Goal: Transaction & Acquisition: Obtain resource

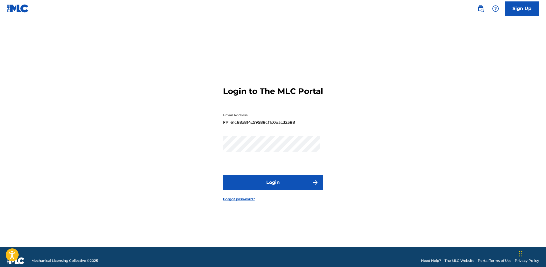
click at [275, 185] on button "Login" at bounding box center [273, 182] width 100 height 14
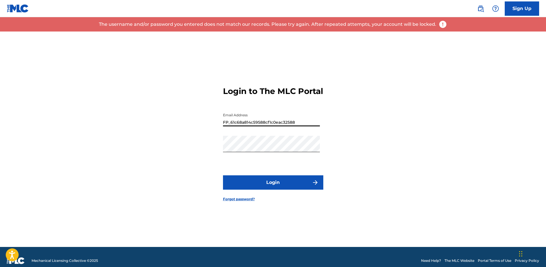
click at [291, 122] on input "FP_61c68a814c59588cf1c0eac32588" at bounding box center [271, 118] width 97 height 16
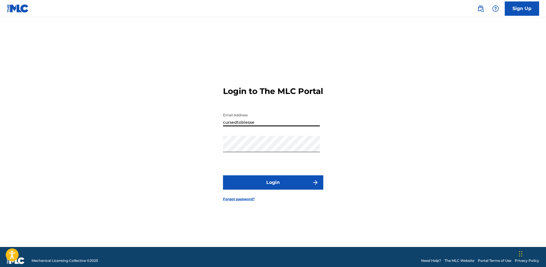
type input "[EMAIL_ADDRESS][DOMAIN_NAME]"
click at [281, 179] on form "Login to The MLC Portal Email Address [EMAIL_ADDRESS][DOMAIN_NAME] Password Log…" at bounding box center [273, 140] width 100 height 216
click at [292, 188] on button "Login" at bounding box center [273, 182] width 100 height 14
click at [198, 154] on div "Login to The MLC Portal Email Address [EMAIL_ADDRESS][DOMAIN_NAME] Password Log…" at bounding box center [273, 140] width 401 height 216
click at [228, 186] on button "Login" at bounding box center [273, 182] width 100 height 14
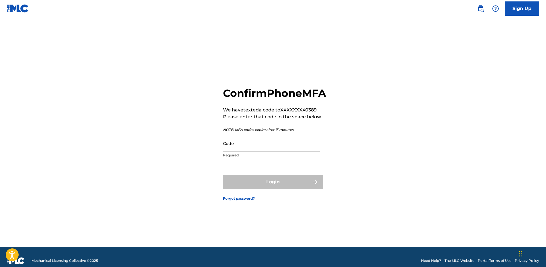
click at [276, 152] on input "Code" at bounding box center [271, 143] width 97 height 16
click at [401, 183] on div "Confirm Phone MFA We have texted a code to XXXXXXXX0389 Please enter that code …" at bounding box center [273, 140] width 401 height 216
click at [243, 152] on input "Code" at bounding box center [271, 143] width 97 height 16
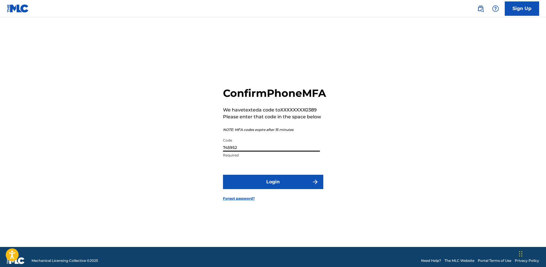
type input "745952"
click at [282, 195] on form "Confirm Phone MFA We have texted a code to XXXXXXXX0389 Please enter that code …" at bounding box center [273, 140] width 100 height 216
click at [285, 189] on button "Login" at bounding box center [273, 182] width 100 height 14
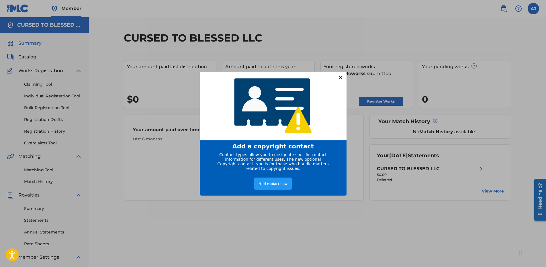
click at [342, 77] on div at bounding box center [339, 77] width 7 height 7
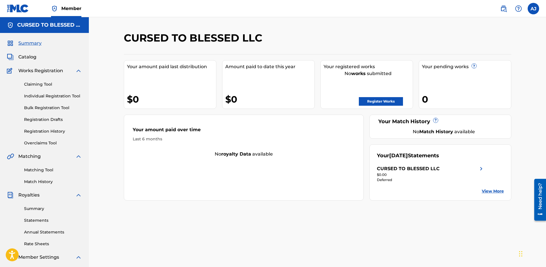
click at [362, 78] on div "Your registered works No works submitted Register Works" at bounding box center [366, 84] width 93 height 49
click at [230, 98] on div "$0" at bounding box center [269, 99] width 89 height 13
click at [174, 101] on div "$0" at bounding box center [171, 99] width 89 height 13
click at [384, 104] on link "Register Works" at bounding box center [381, 101] width 44 height 9
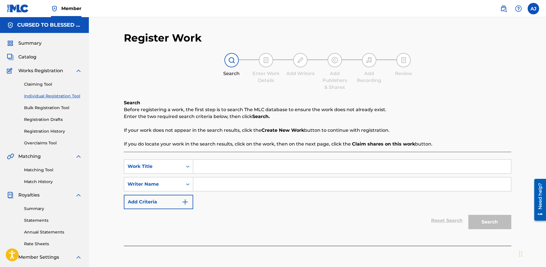
click at [204, 167] on input "Search Form" at bounding box center [352, 167] width 318 height 14
click at [48, 84] on link "Claiming Tool" at bounding box center [53, 84] width 58 height 6
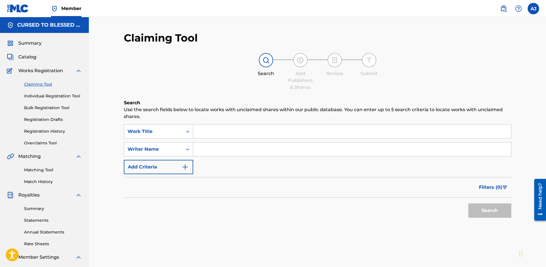
click at [219, 132] on input "Search Form" at bounding box center [352, 132] width 318 height 14
click at [173, 132] on div "Work Title" at bounding box center [154, 131] width 52 height 7
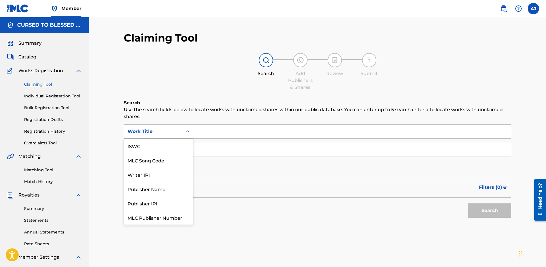
scroll to position [14, 0]
click at [172, 175] on div "Publisher Name" at bounding box center [158, 174] width 69 height 14
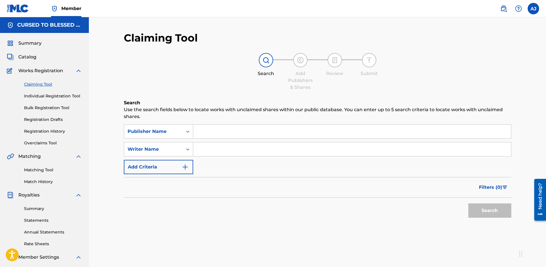
click at [208, 135] on input "Search Form" at bounding box center [352, 132] width 318 height 14
click at [183, 148] on div "Search Form" at bounding box center [188, 149] width 10 height 10
click at [206, 130] on input "Search Form" at bounding box center [352, 132] width 318 height 14
click at [214, 134] on input "cursedtoblessedllc" at bounding box center [352, 132] width 318 height 14
click at [220, 130] on input "cursed toblessedllc" at bounding box center [352, 132] width 318 height 14
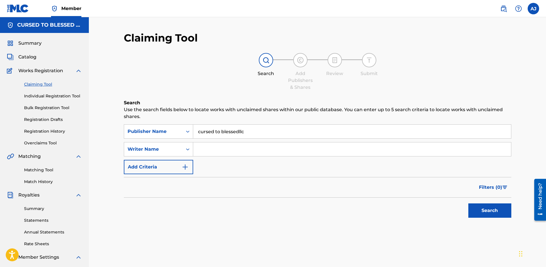
click at [238, 132] on input "cursed to blessedllc" at bounding box center [352, 132] width 318 height 14
type input "cursed to blessed llc"
click at [492, 209] on button "Search" at bounding box center [489, 211] width 43 height 14
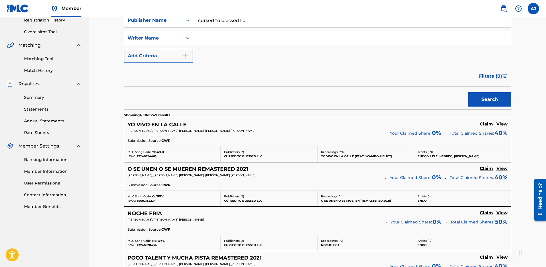
scroll to position [115, 0]
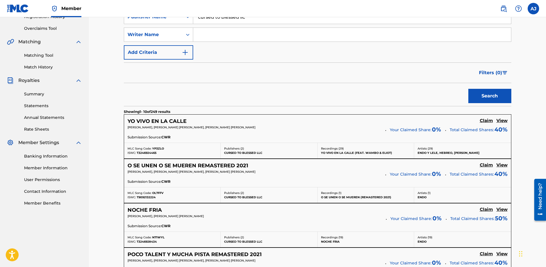
click at [505, 122] on h5 "View" at bounding box center [501, 120] width 11 height 5
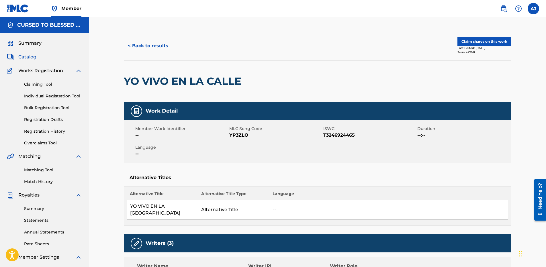
drag, startPoint x: 56, startPoint y: 106, endPoint x: 61, endPoint y: 107, distance: 5.6
click at [56, 106] on link "Bulk Registration Tool" at bounding box center [53, 108] width 58 height 6
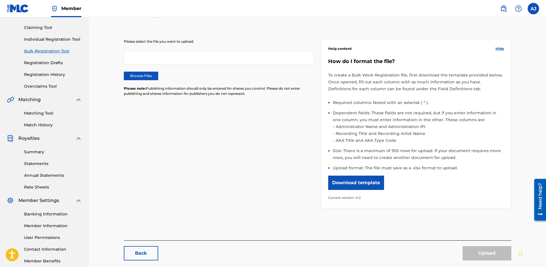
scroll to position [57, 0]
click at [357, 183] on button "Download template" at bounding box center [356, 182] width 56 height 14
